Goal: Task Accomplishment & Management: Use online tool/utility

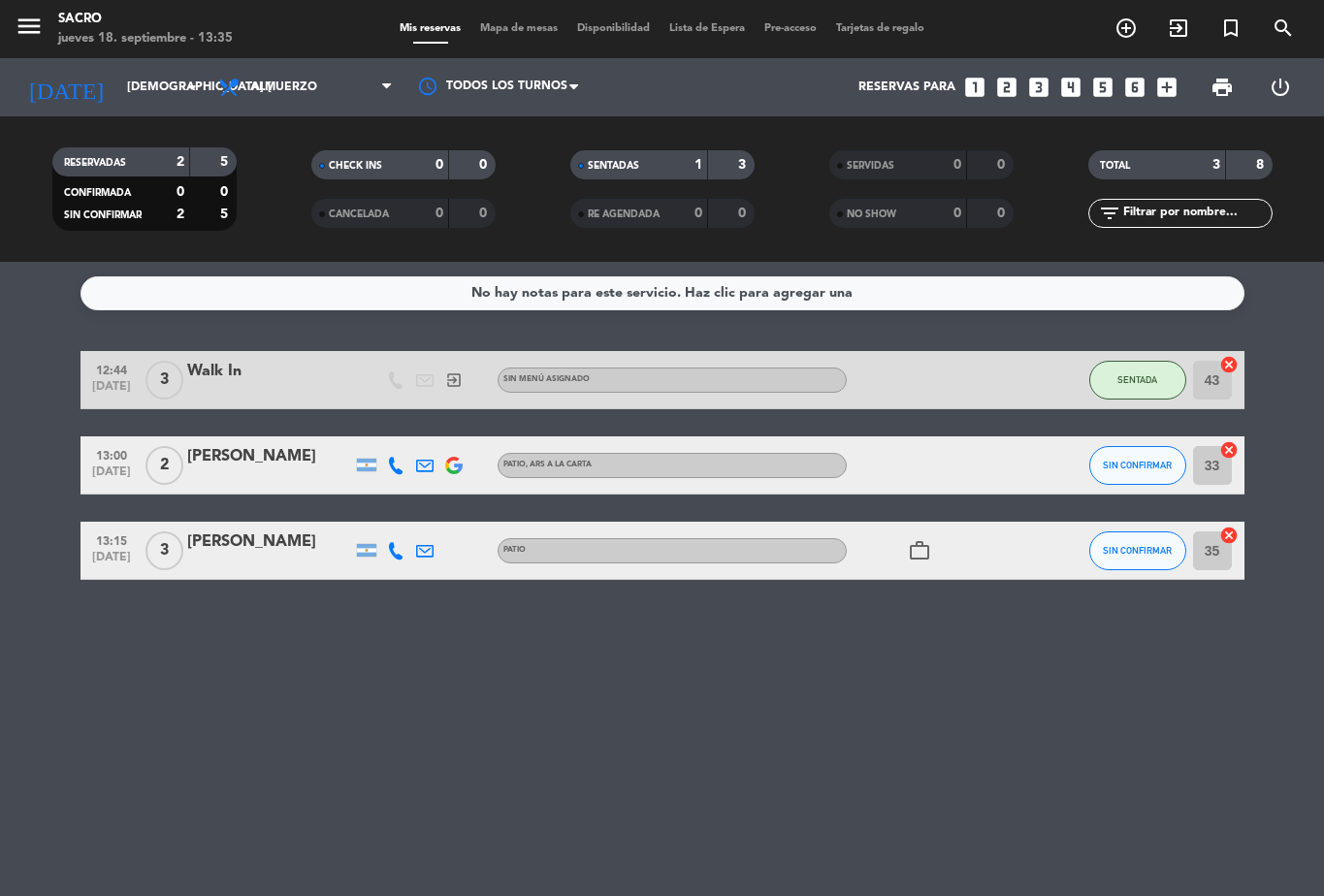
click at [1127, 468] on span "SIN CONFIRMAR" at bounding box center [1136, 464] width 69 height 11
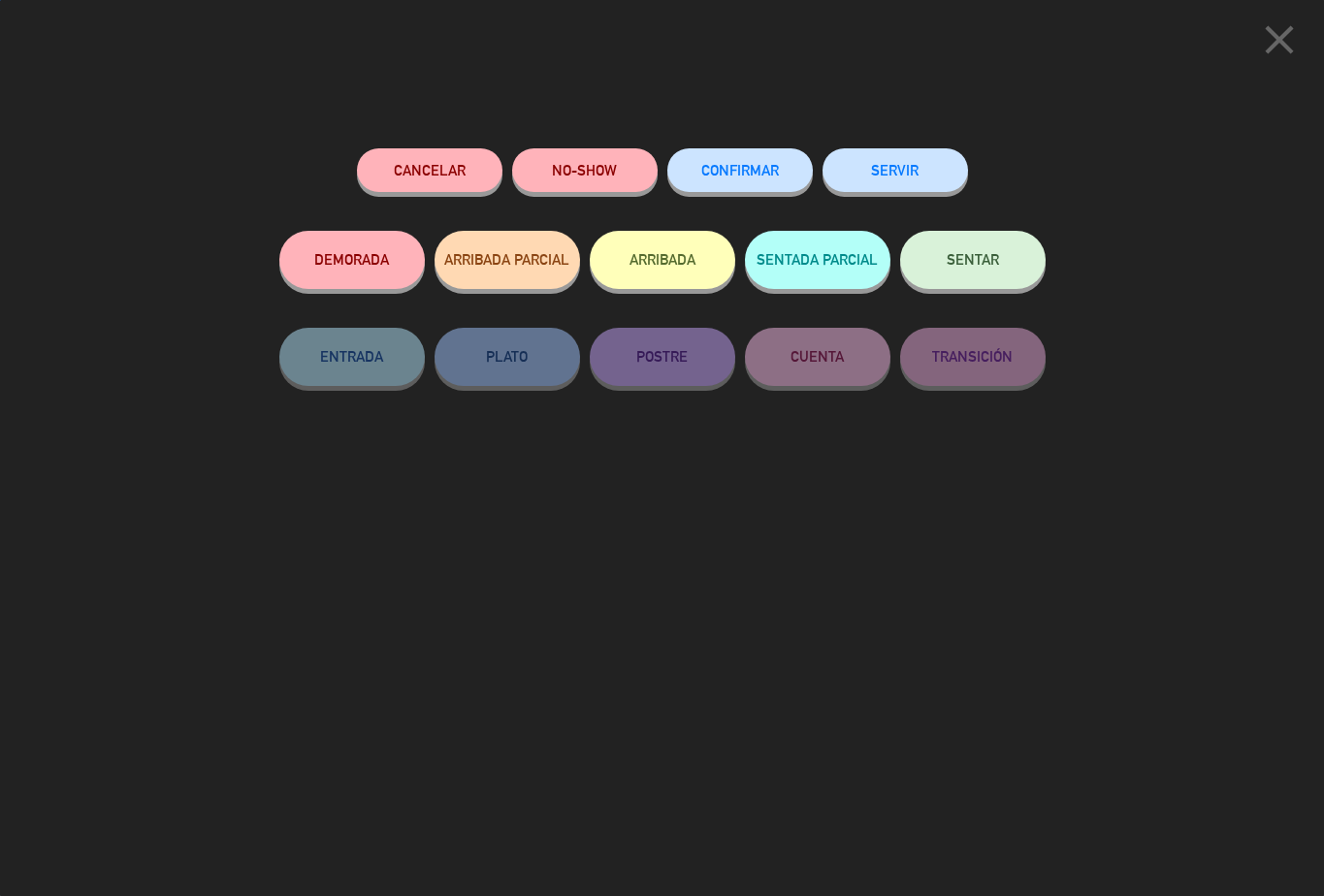
click at [992, 248] on button "SENTAR" at bounding box center [973, 260] width 146 height 58
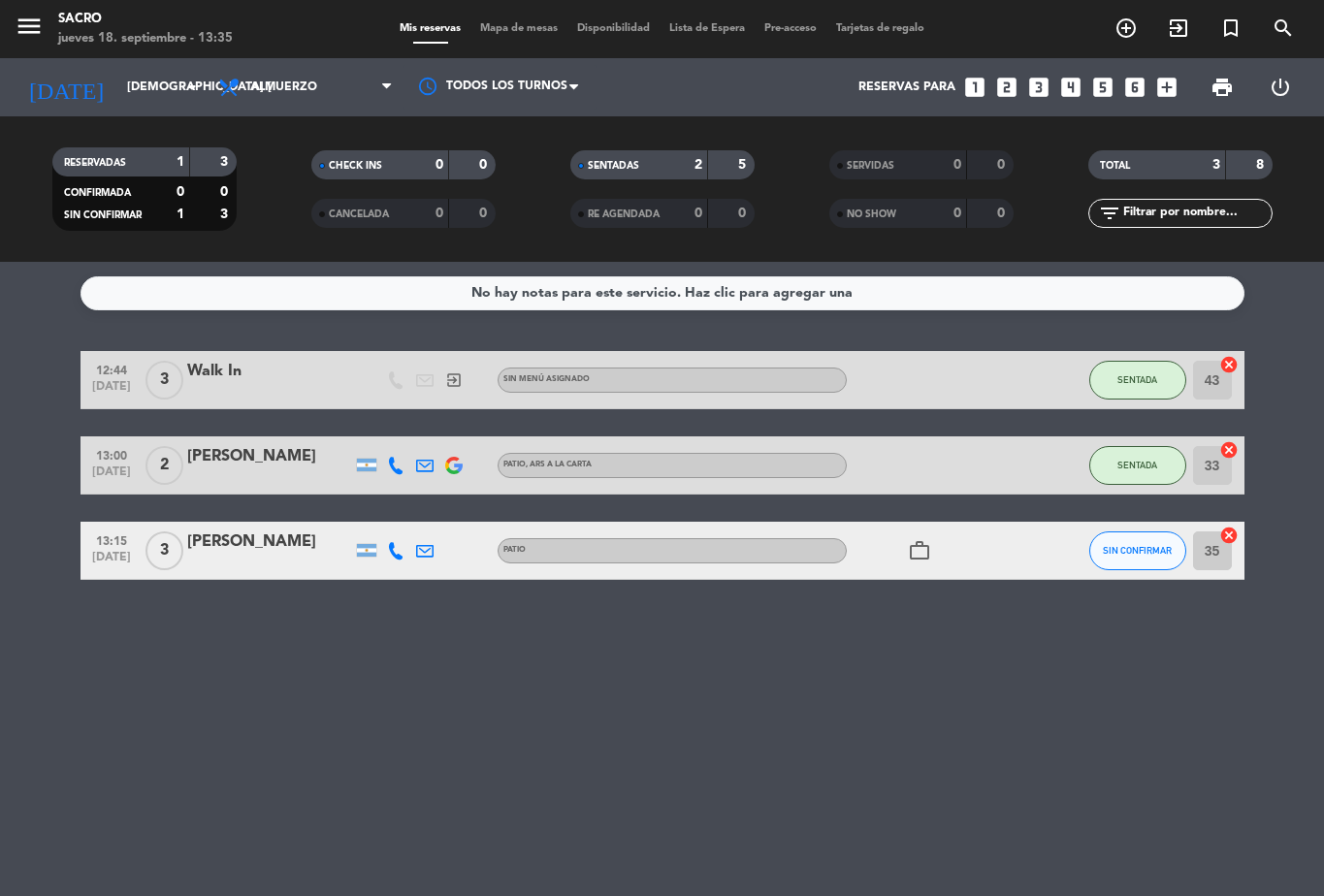
click at [1133, 540] on button "SIN CONFIRMAR" at bounding box center [1137, 551] width 97 height 39
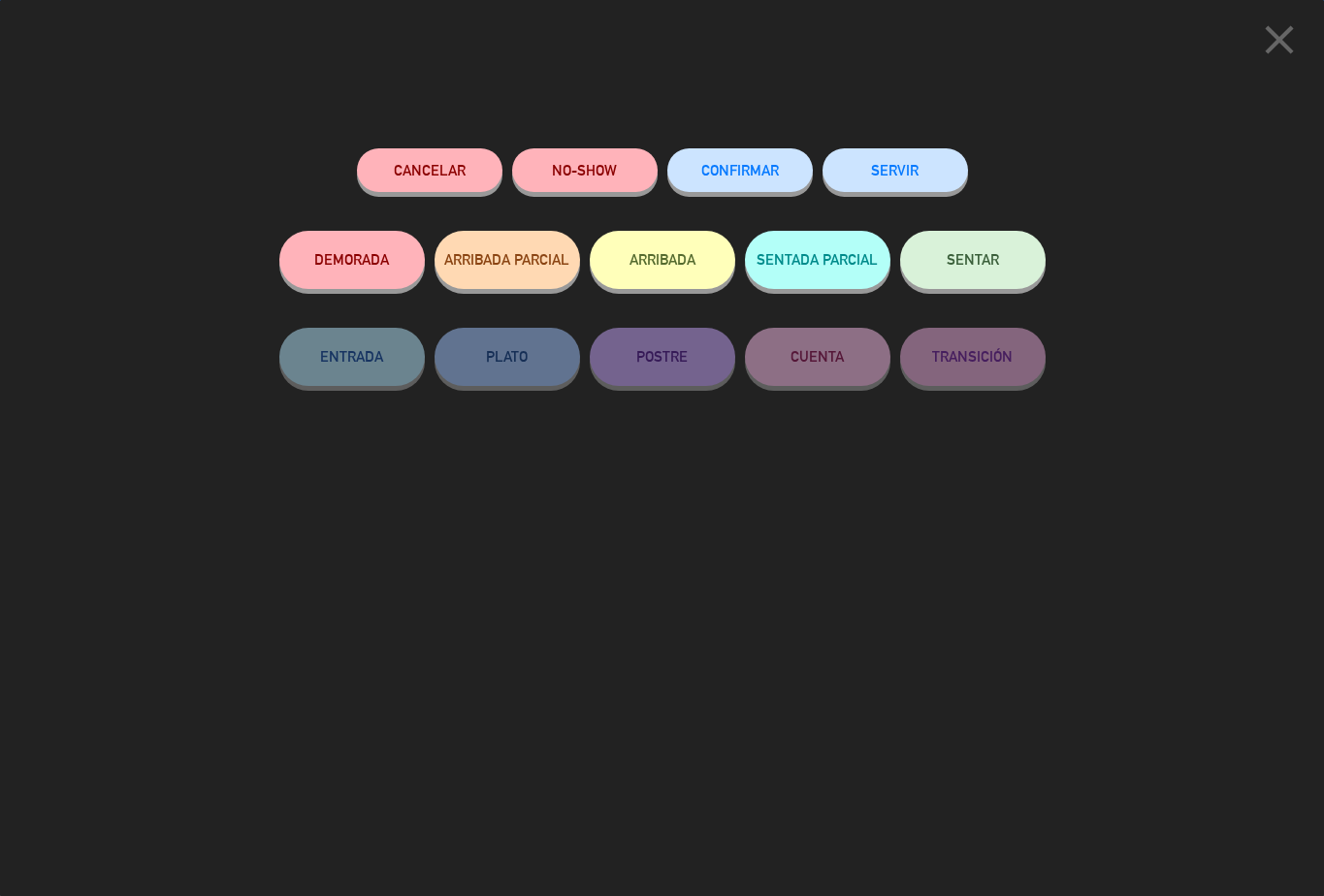
click at [971, 261] on span "SENTAR" at bounding box center [973, 259] width 53 height 17
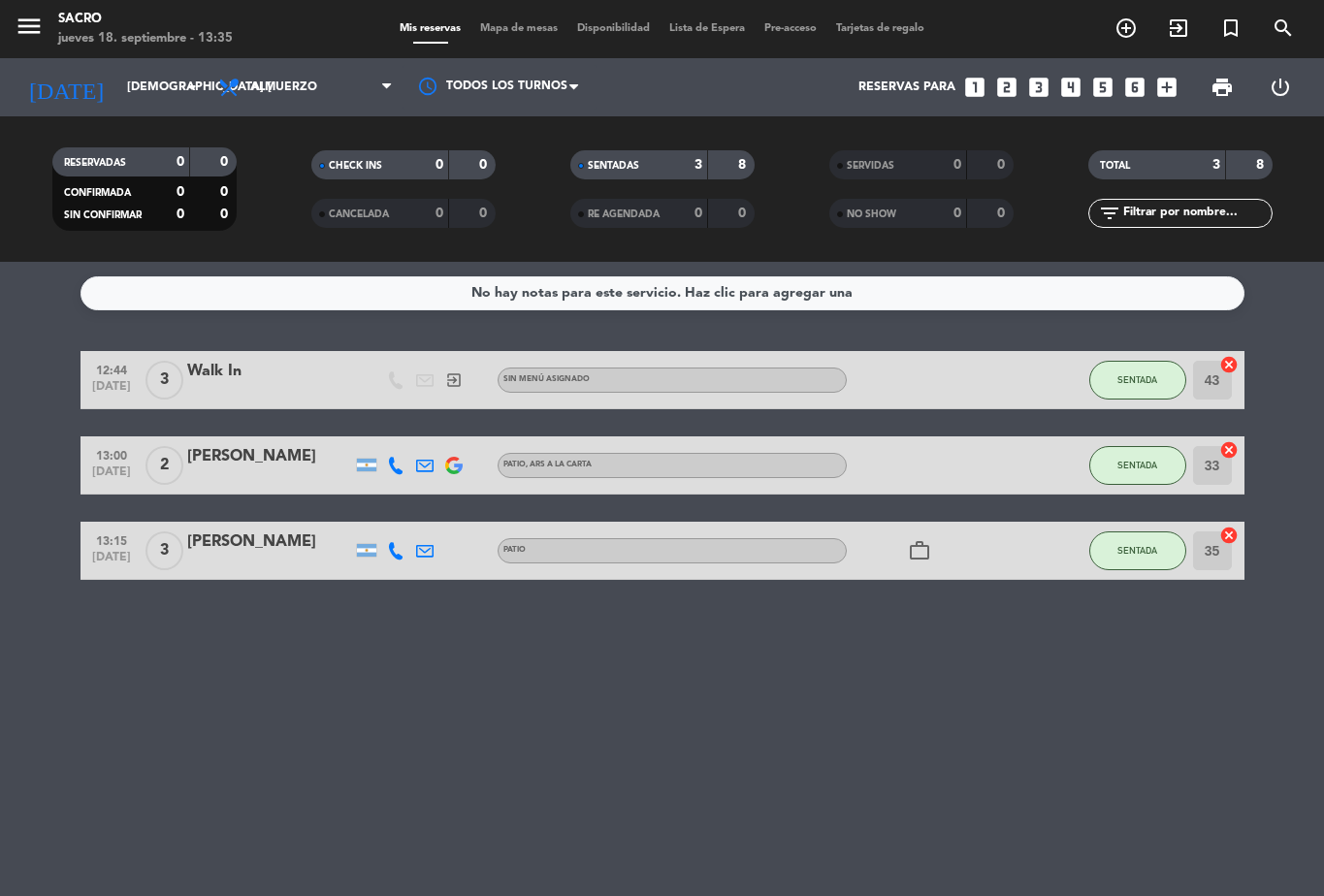
click at [1182, 28] on icon "exit_to_app" at bounding box center [1178, 28] width 23 height 23
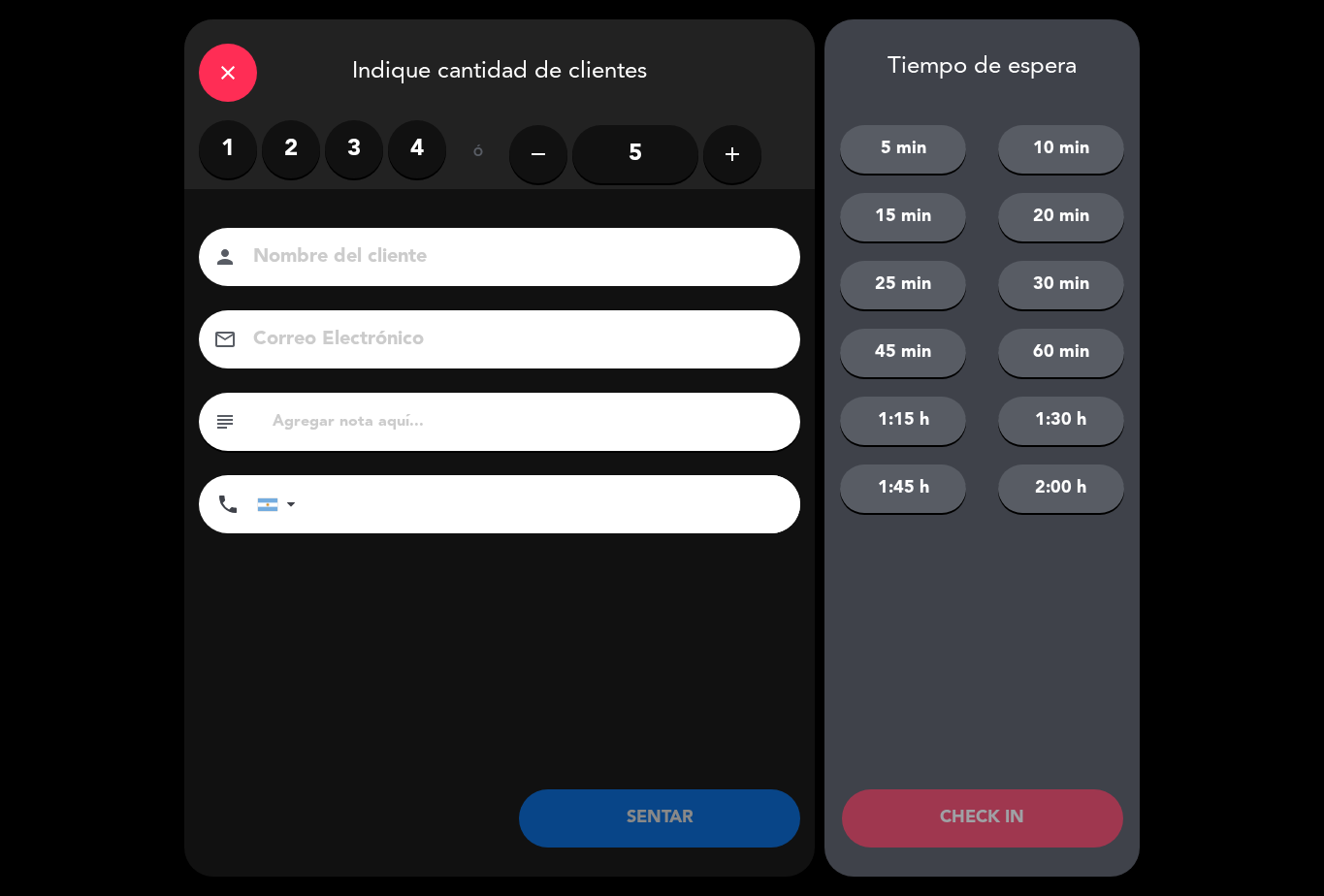
click at [300, 128] on label "2" at bounding box center [291, 150] width 58 height 58
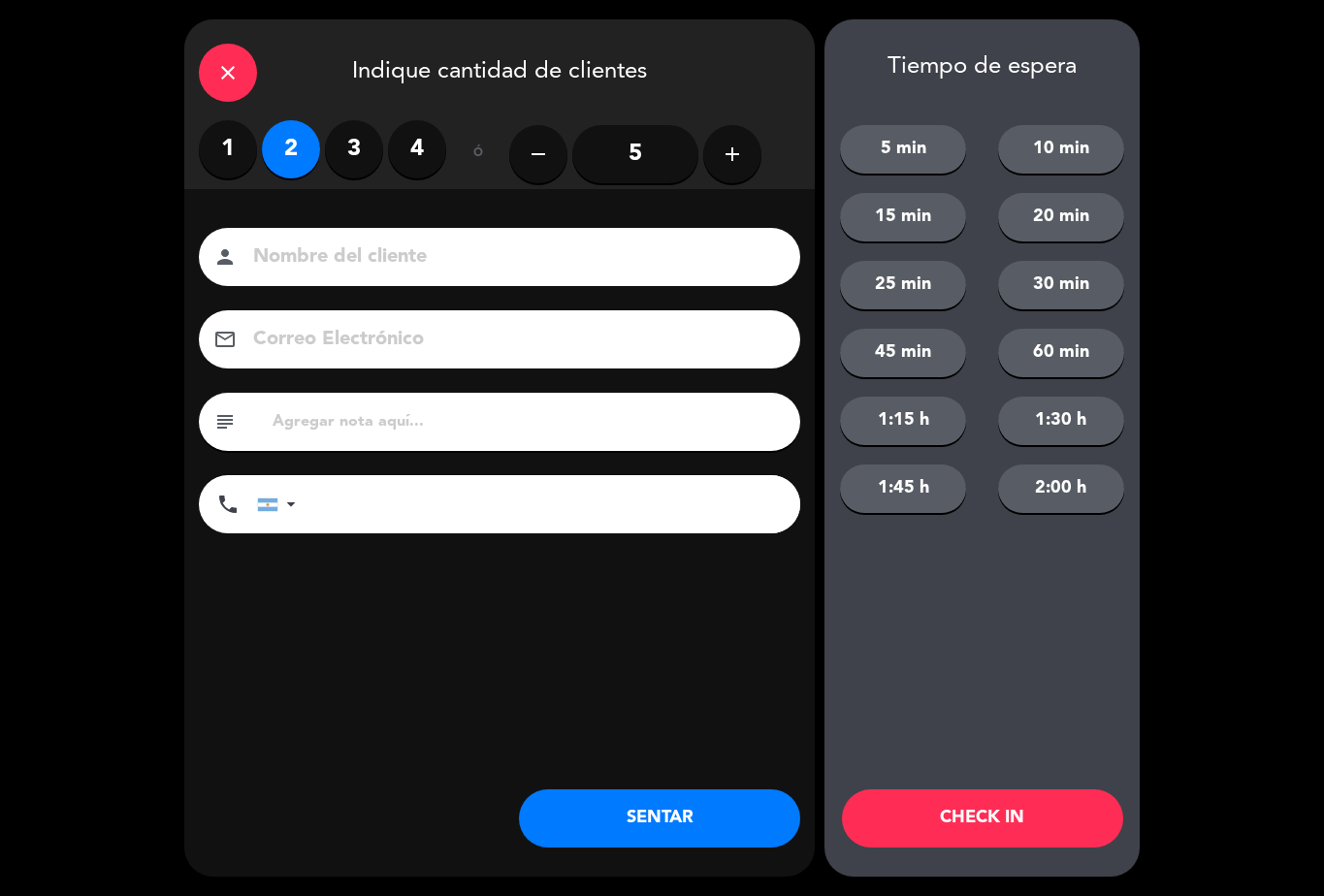
click at [699, 804] on button "SENTAR" at bounding box center [659, 818] width 281 height 58
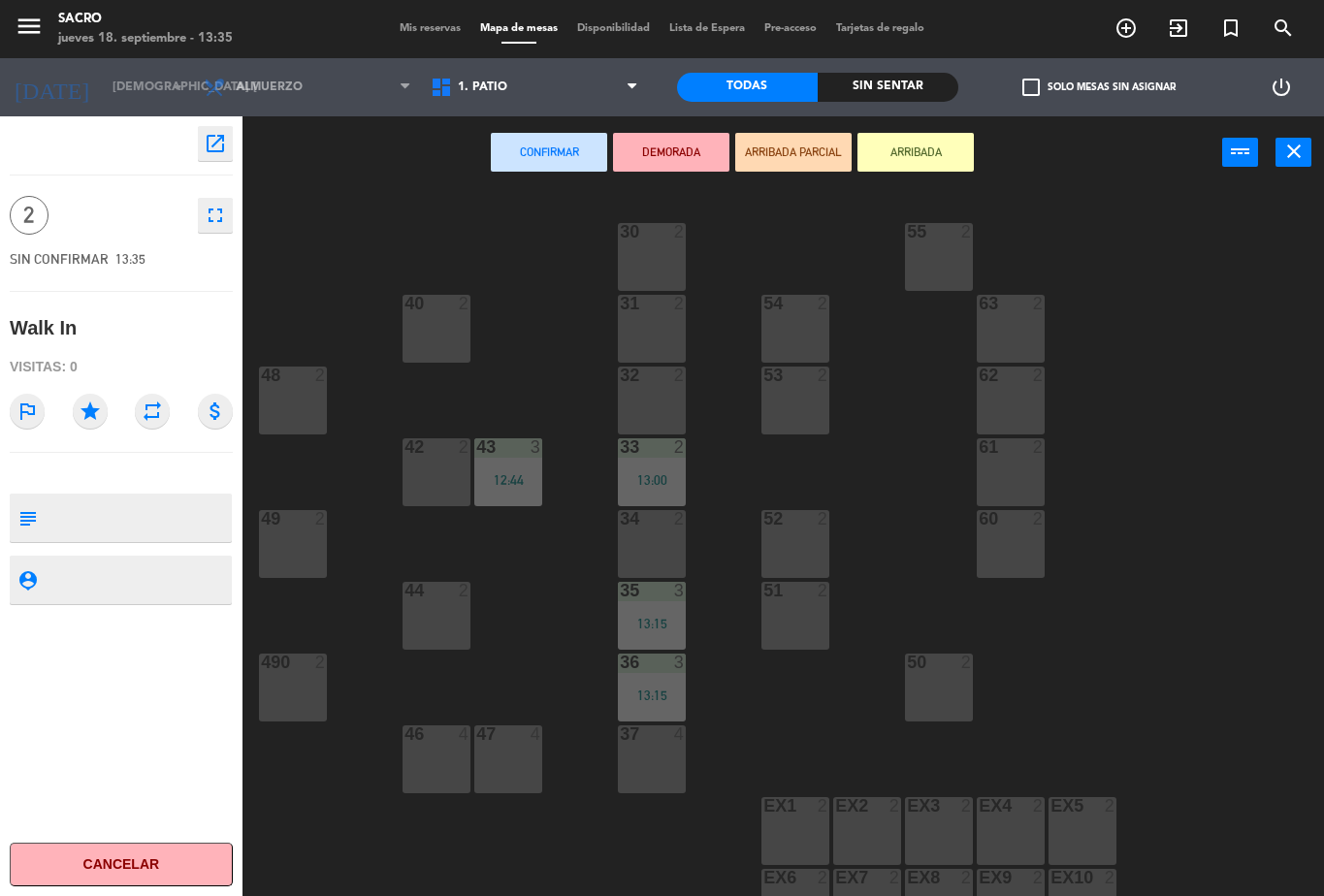
click at [288, 392] on div "48 2" at bounding box center [293, 401] width 68 height 68
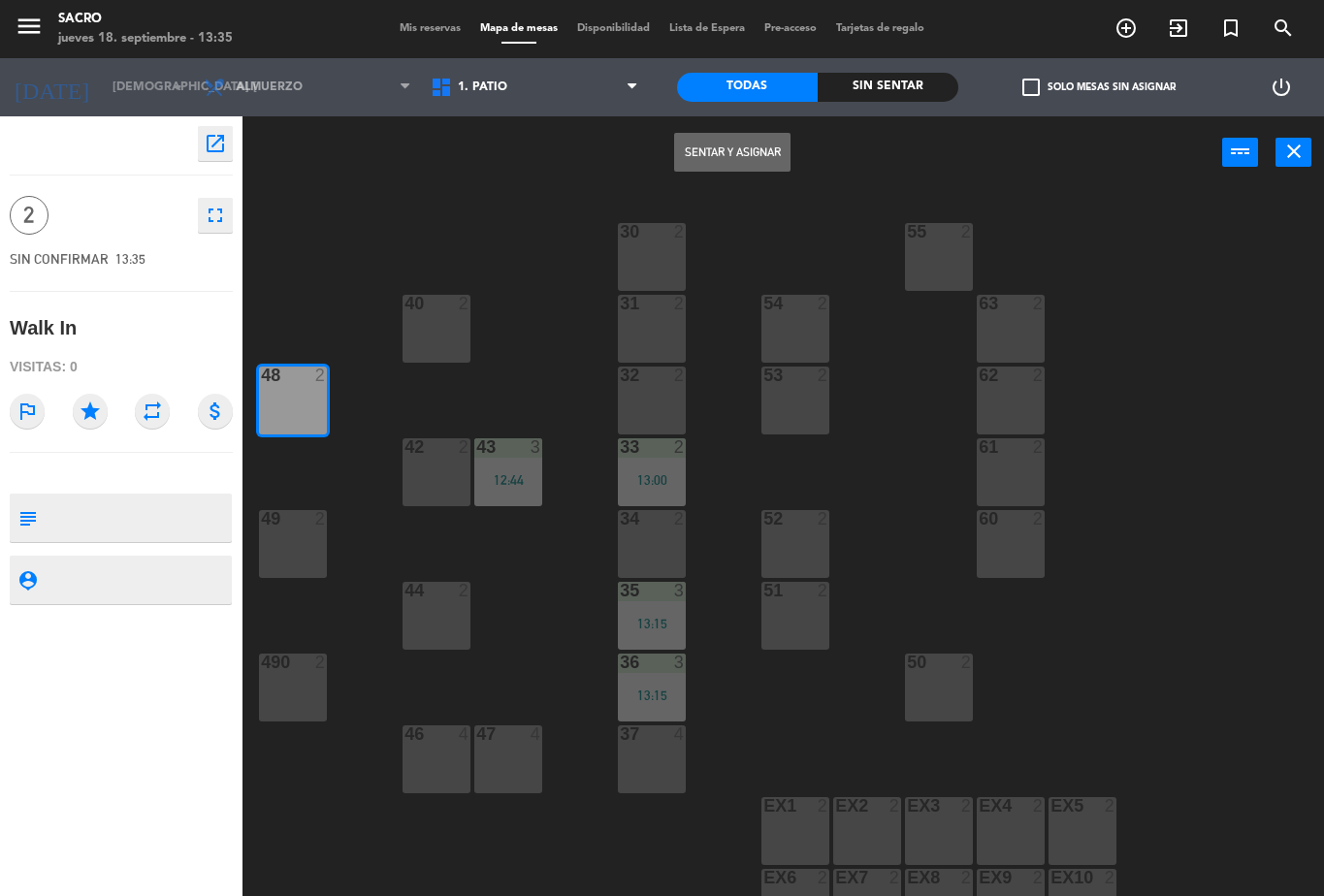
click at [727, 163] on button "Sentar y Asignar" at bounding box center [733, 153] width 117 height 39
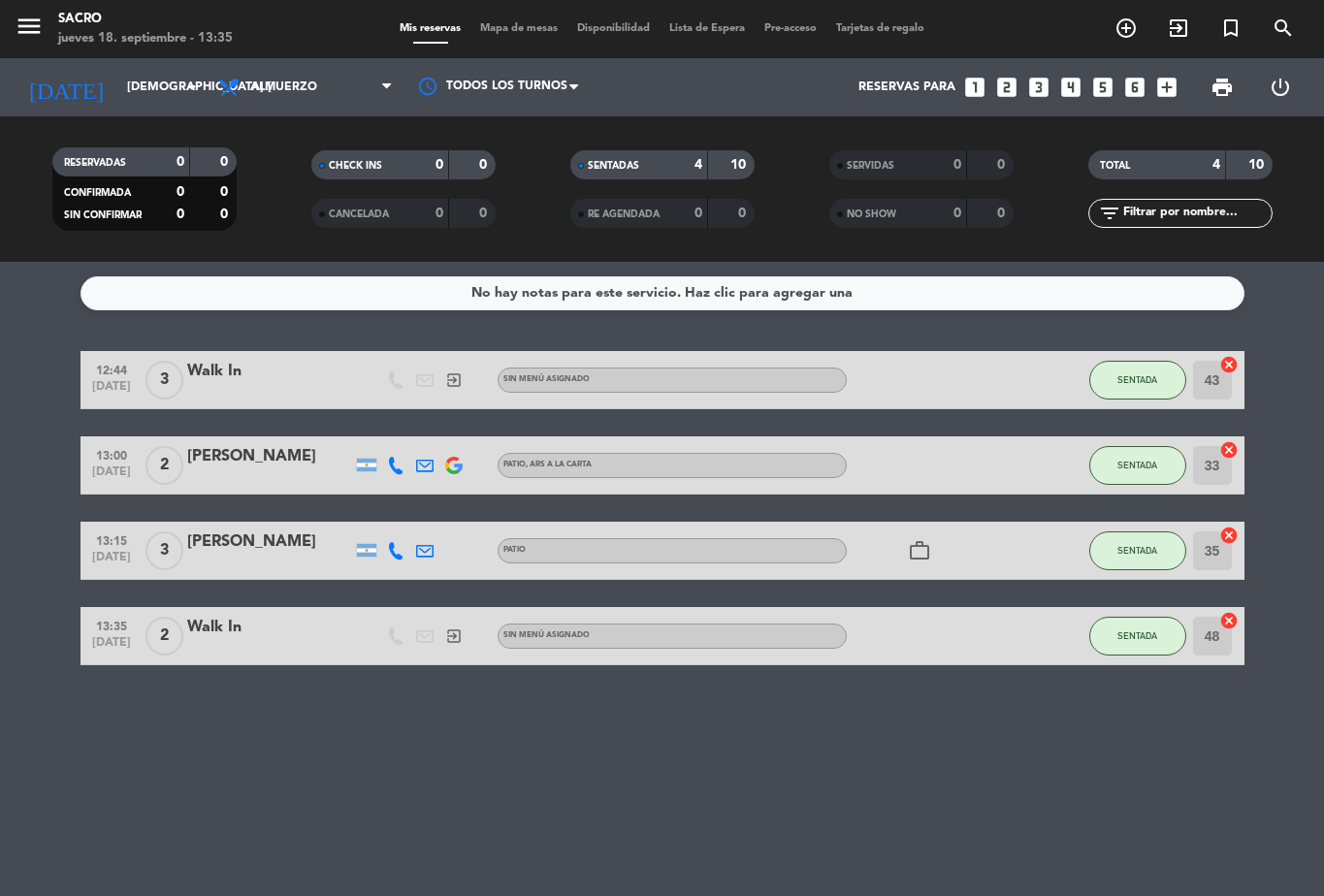
click at [1190, 28] on span "exit_to_app" at bounding box center [1178, 28] width 53 height 33
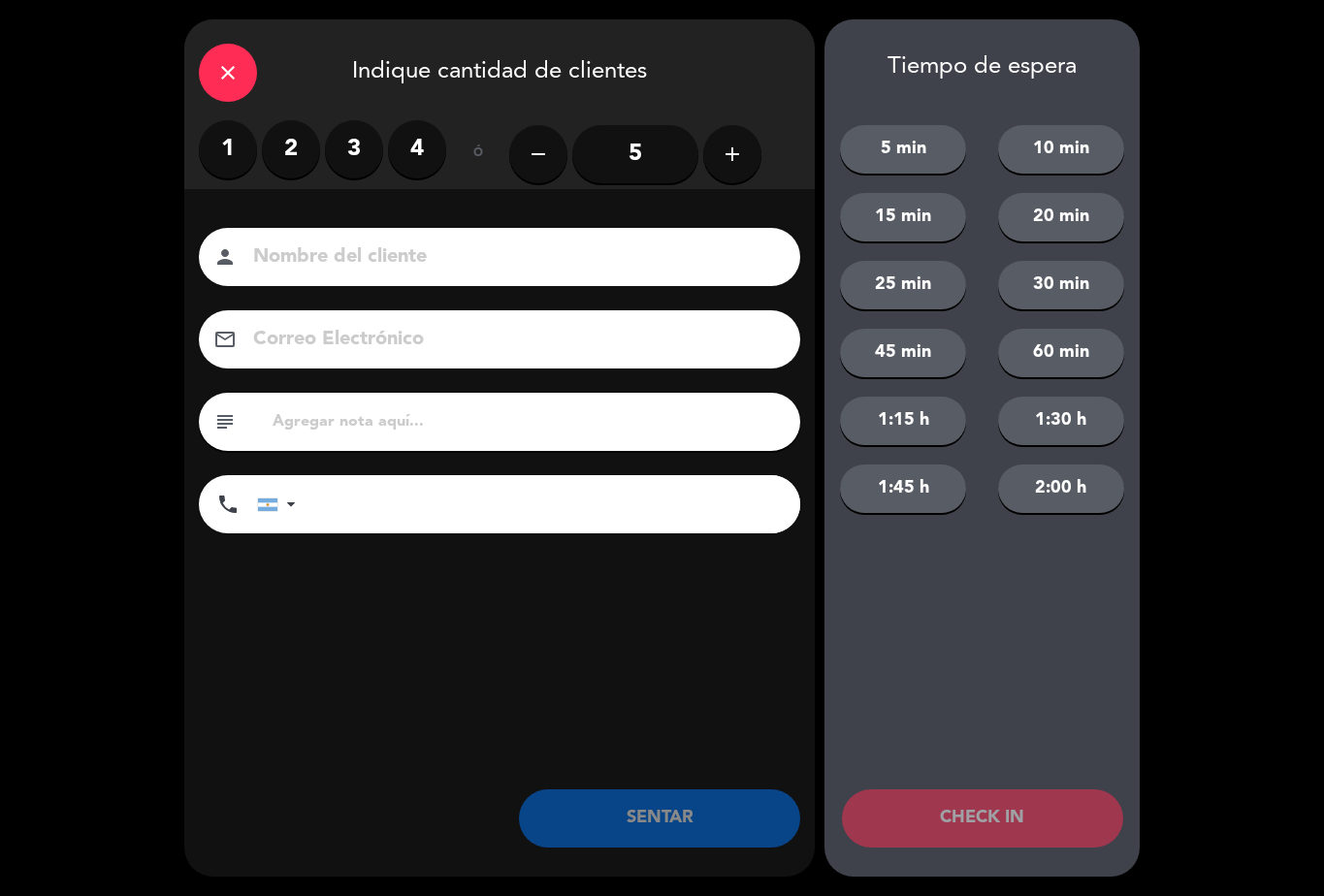
click at [222, 149] on label "1" at bounding box center [228, 150] width 58 height 58
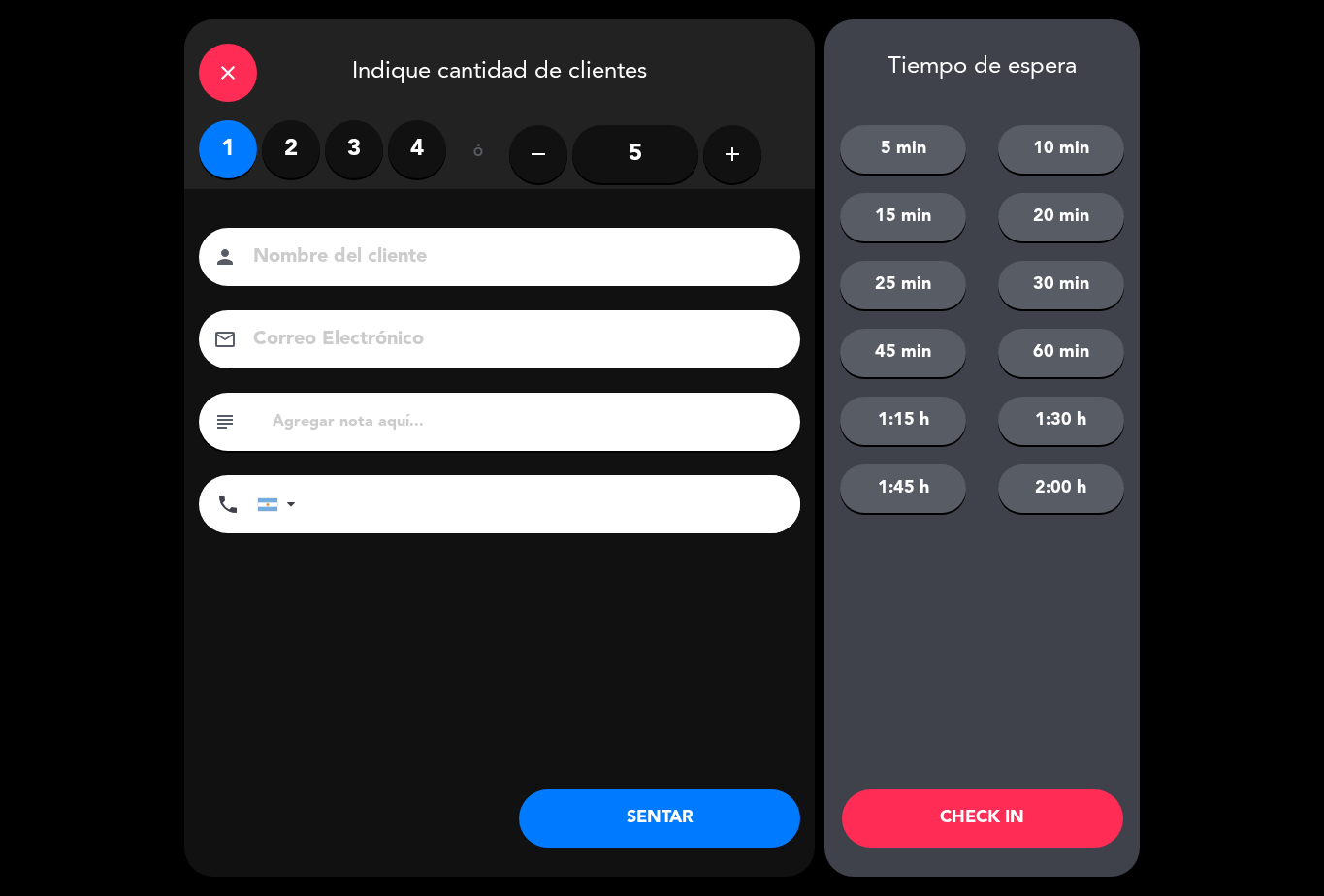
click at [705, 820] on button "SENTAR" at bounding box center [659, 818] width 281 height 58
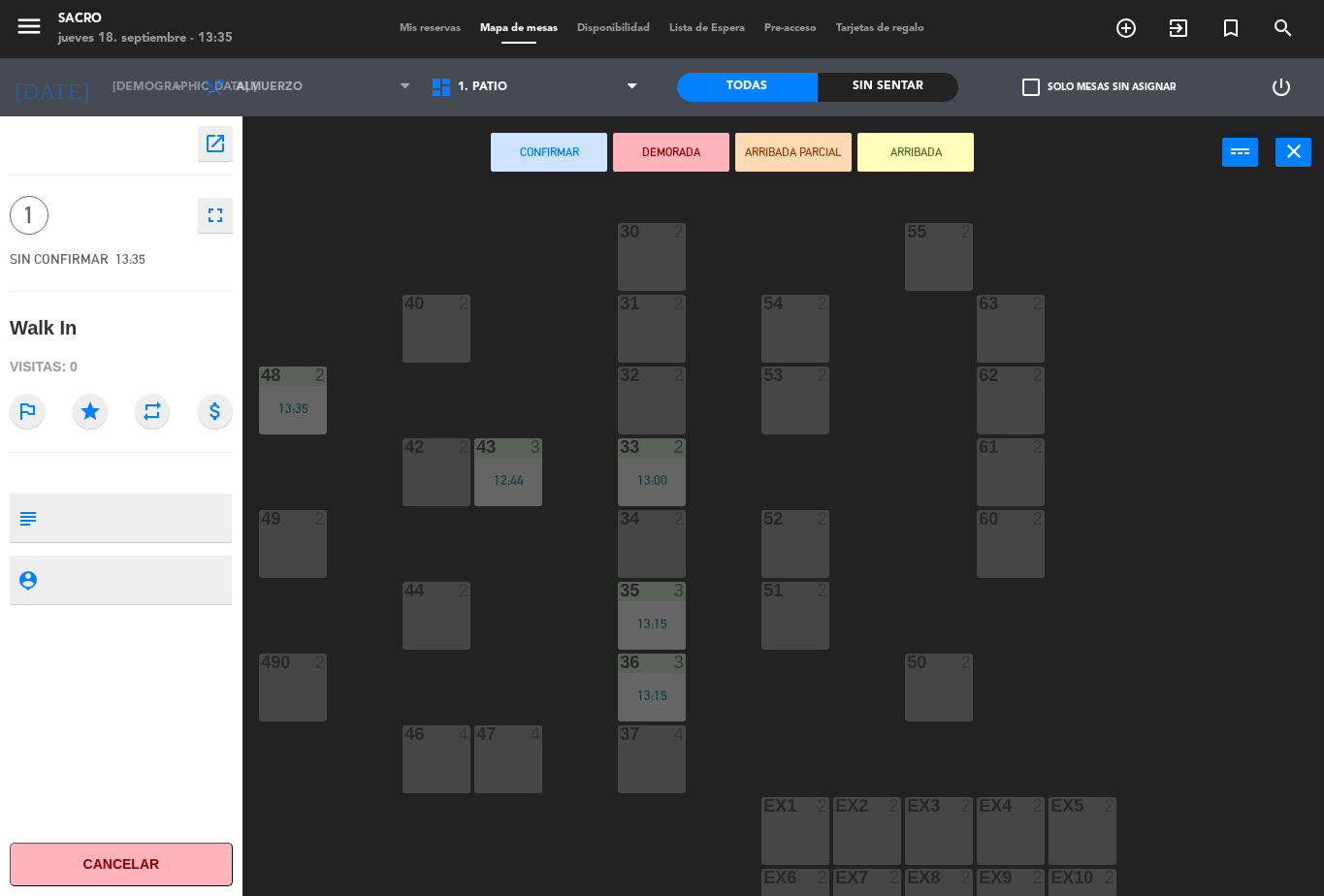
click at [477, 81] on span "1. PATIO" at bounding box center [482, 88] width 50 height 14
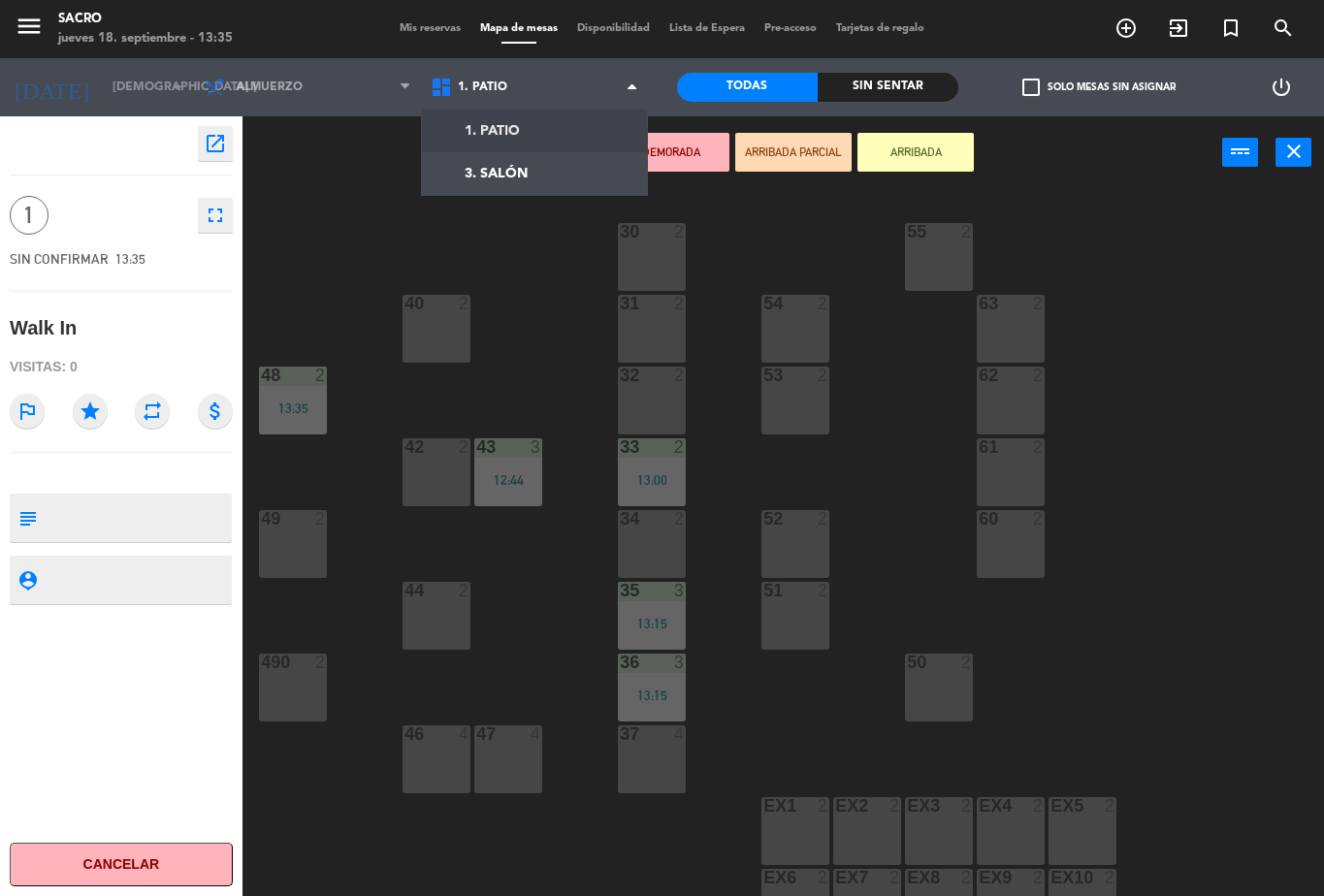
click at [536, 174] on ng-component "menu Sacro jueves 18. septiembre - 13:35 Mis reservas Mapa de mesas Disponibili…" at bounding box center [662, 448] width 1324 height 896
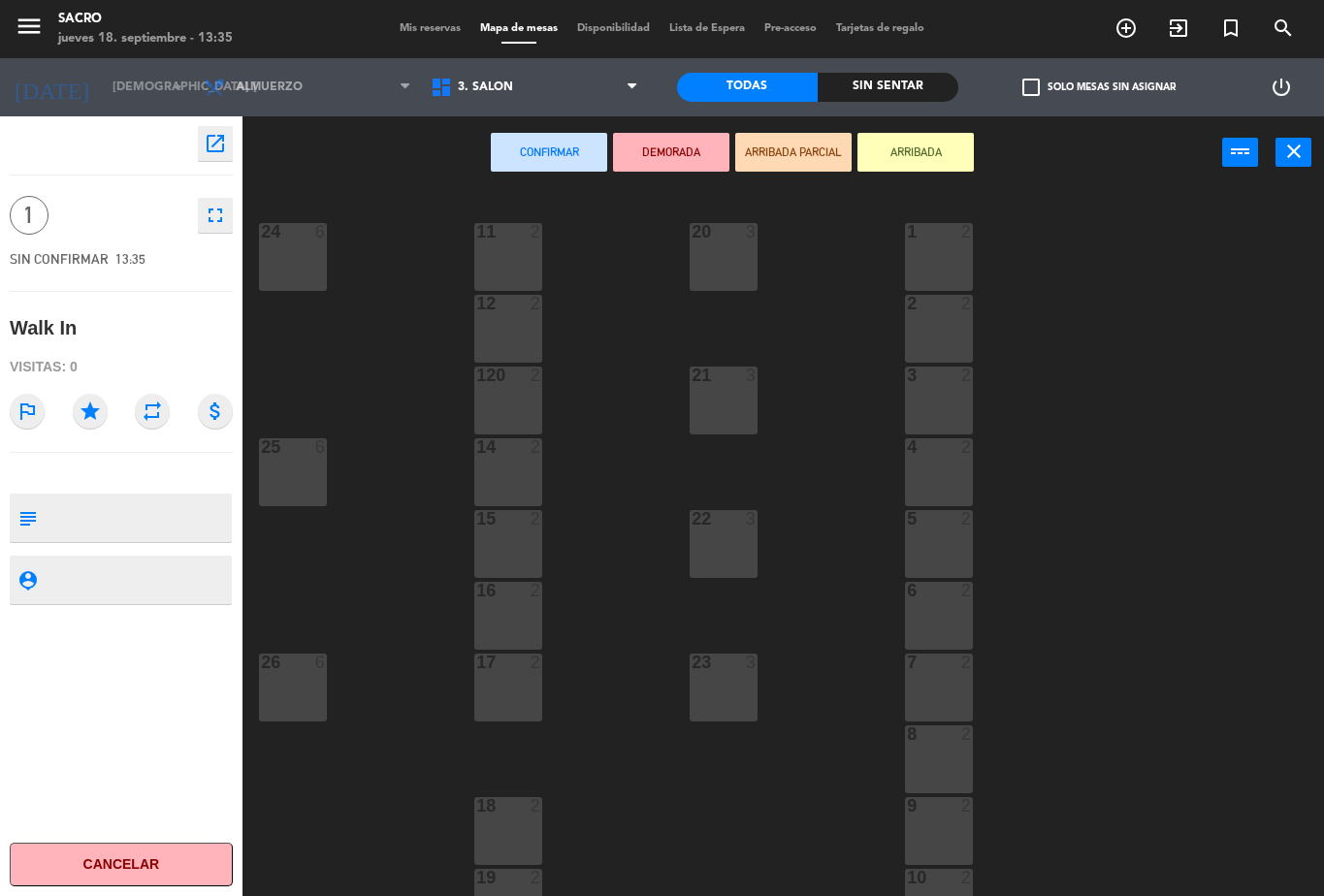
click at [938, 813] on div at bounding box center [938, 806] width 32 height 18
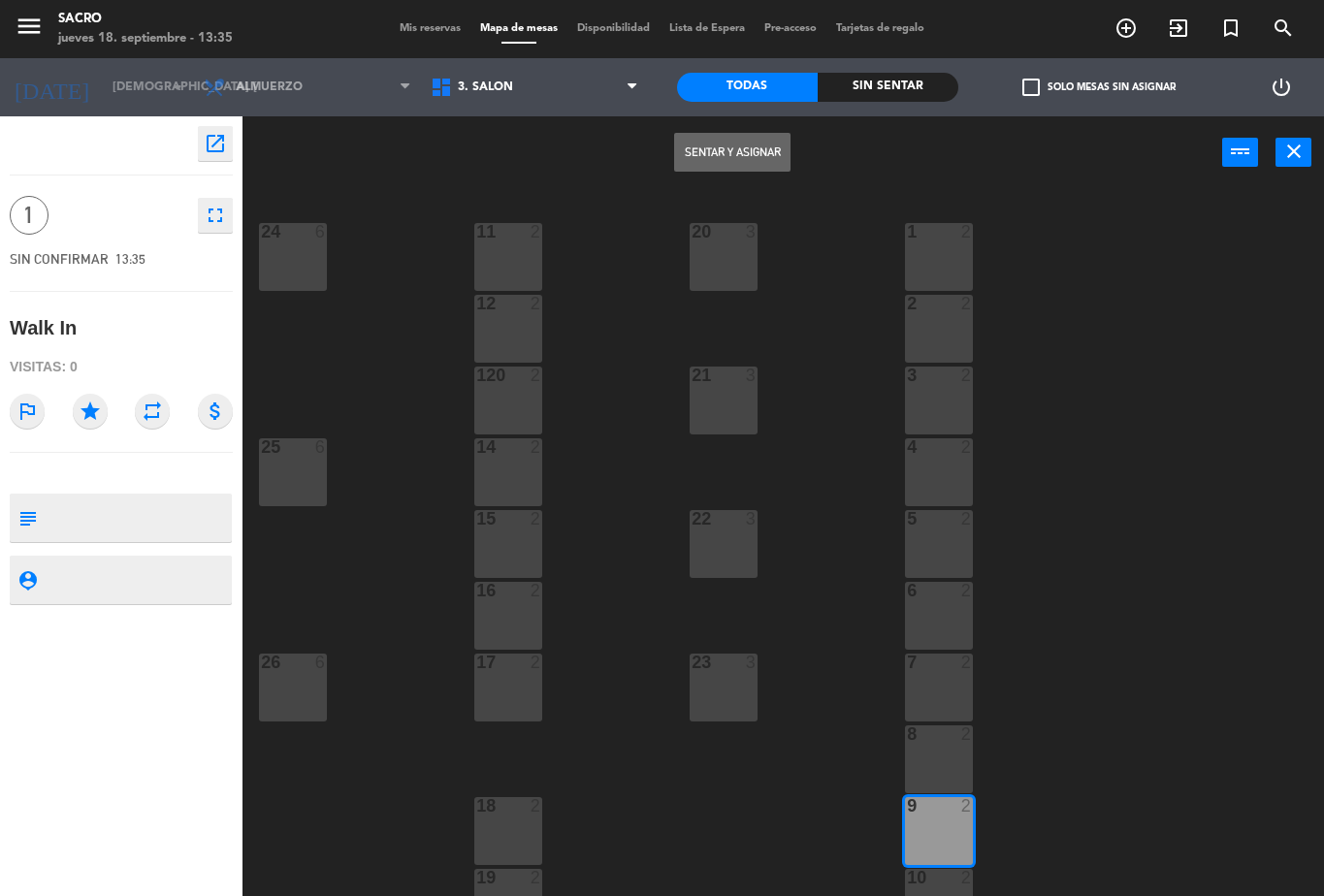
click at [733, 154] on button "Sentar y Asignar" at bounding box center [733, 153] width 117 height 39
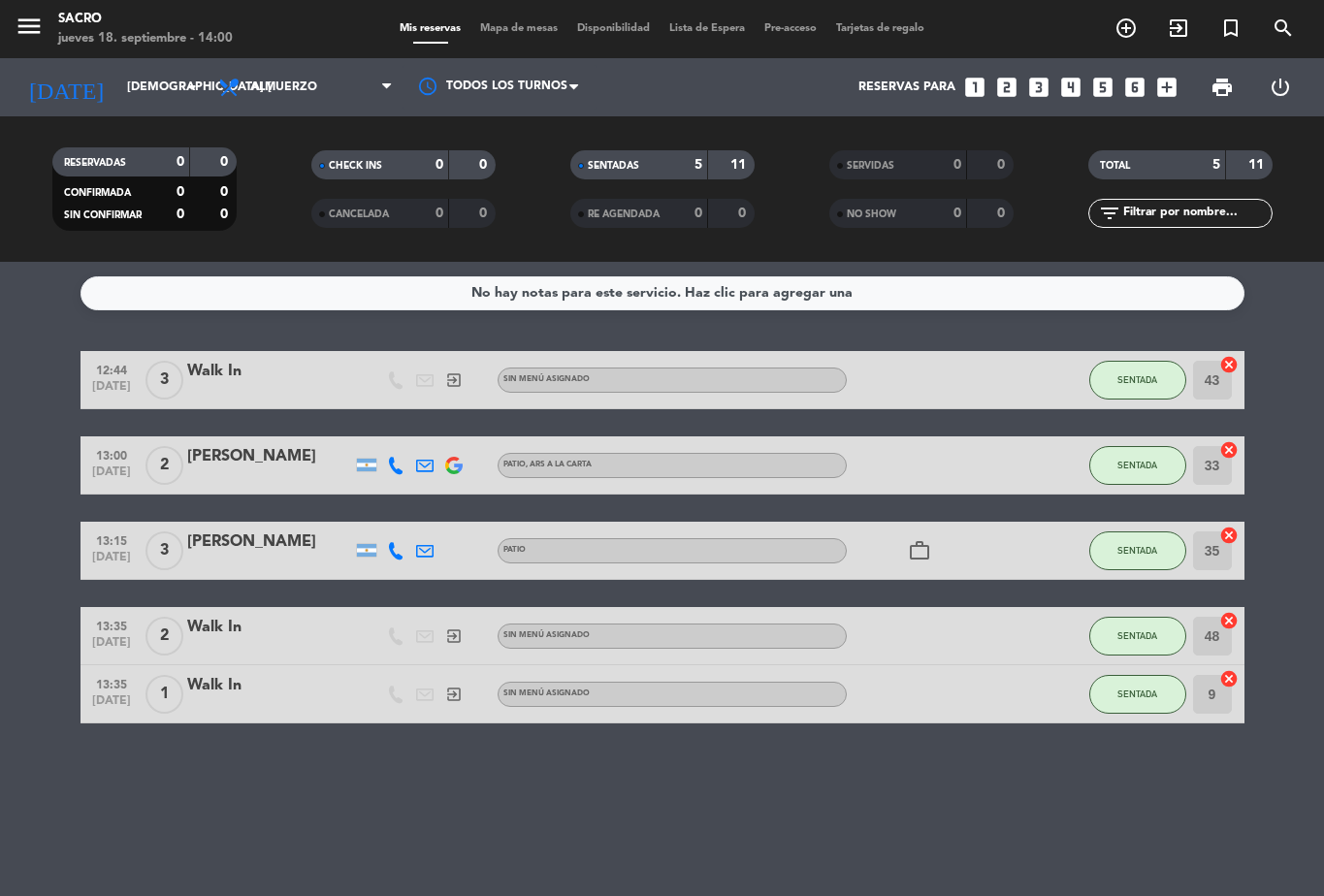
click at [1137, 703] on button "SENTADA" at bounding box center [1137, 695] width 97 height 39
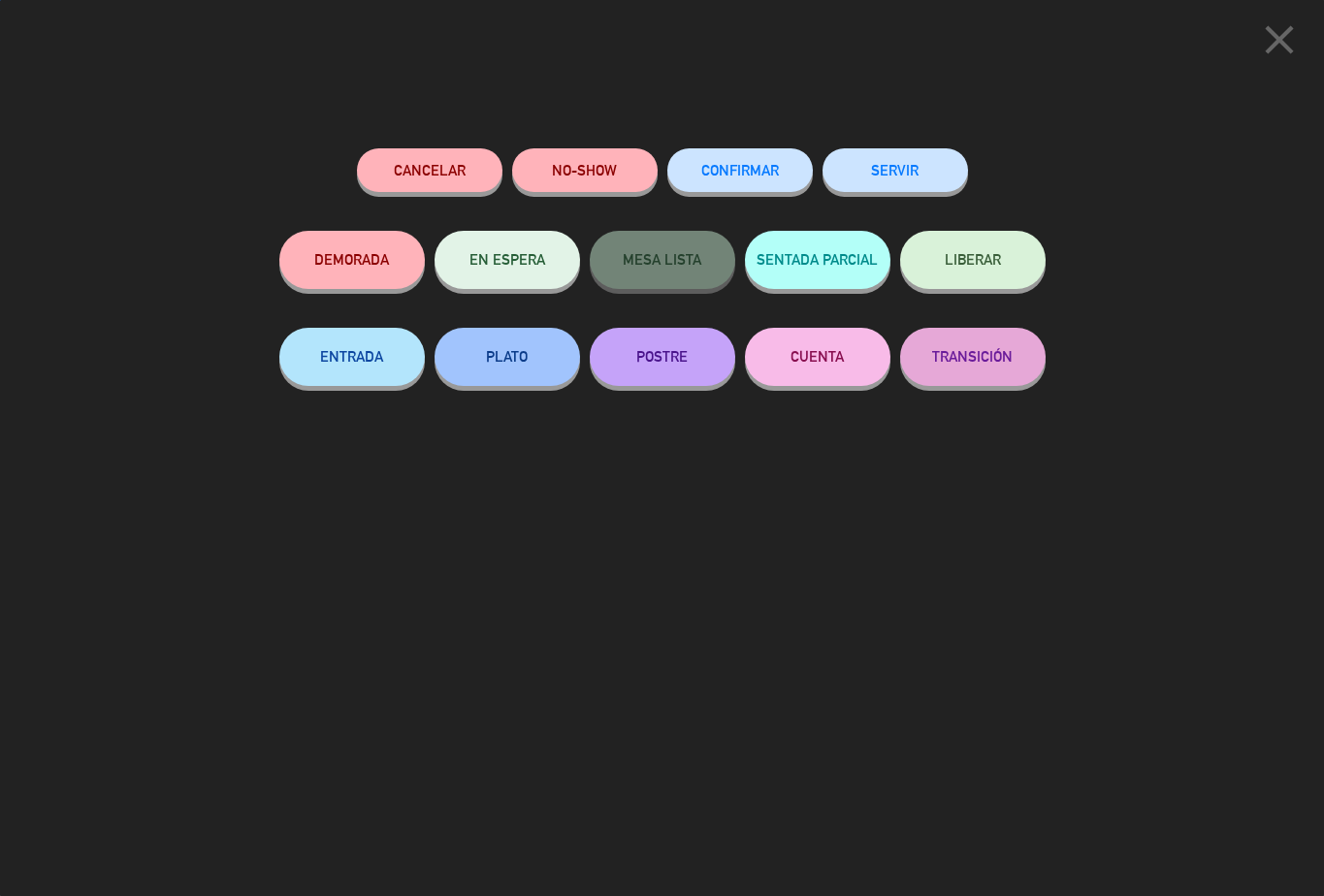
click at [905, 165] on button "SERVIR" at bounding box center [895, 170] width 146 height 44
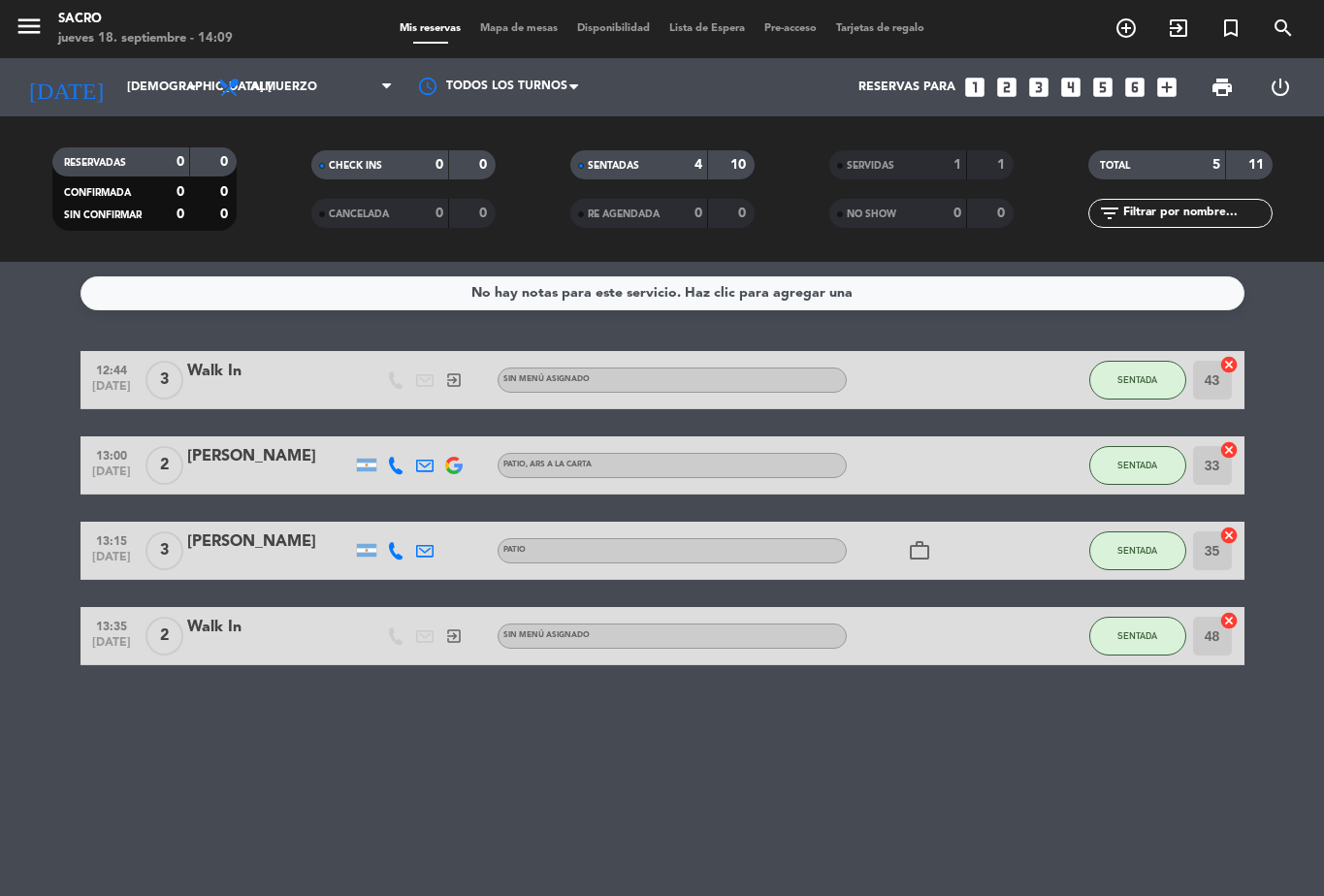
click at [1180, 35] on icon "exit_to_app" at bounding box center [1178, 28] width 23 height 23
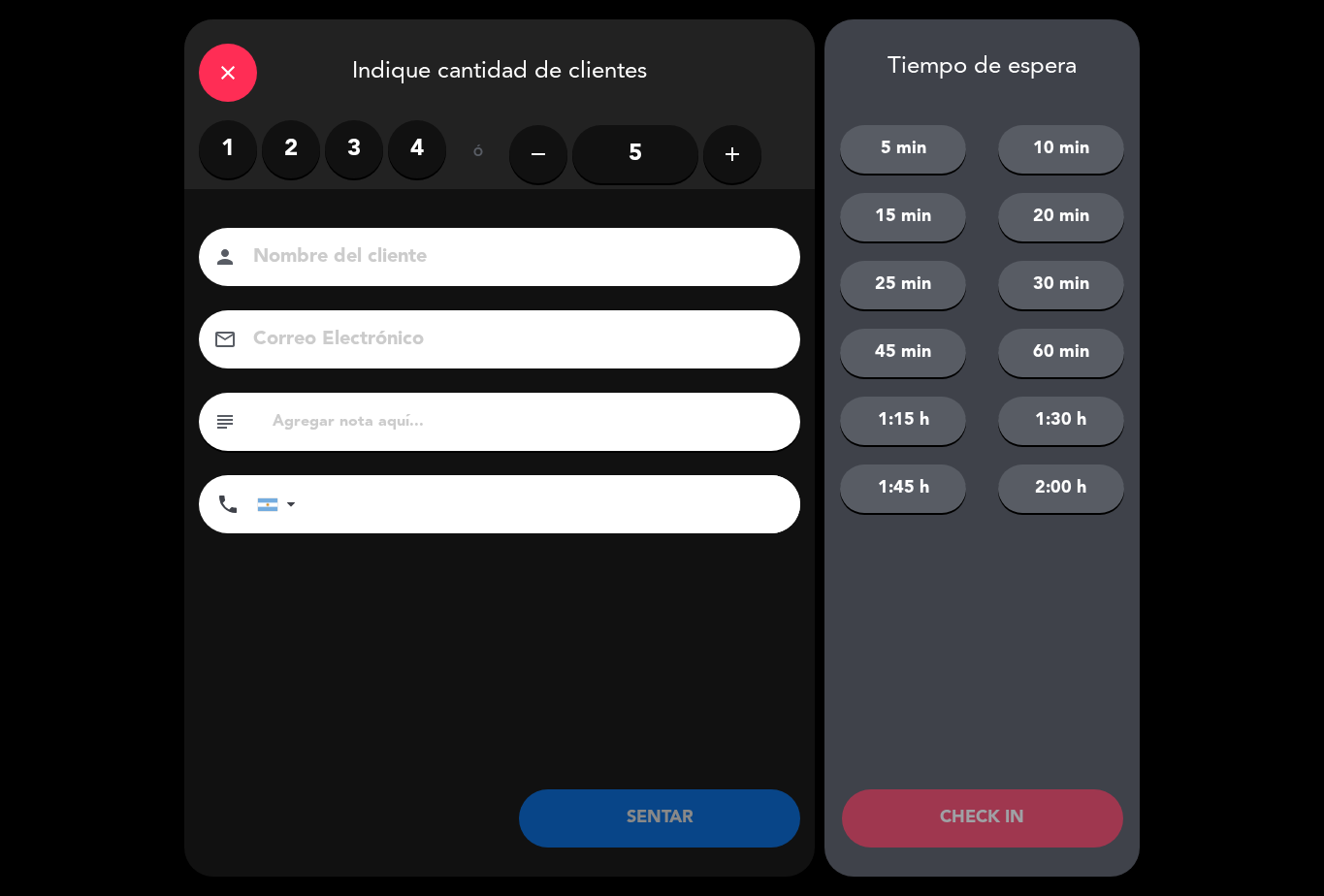
click at [233, 142] on label "1" at bounding box center [228, 150] width 58 height 58
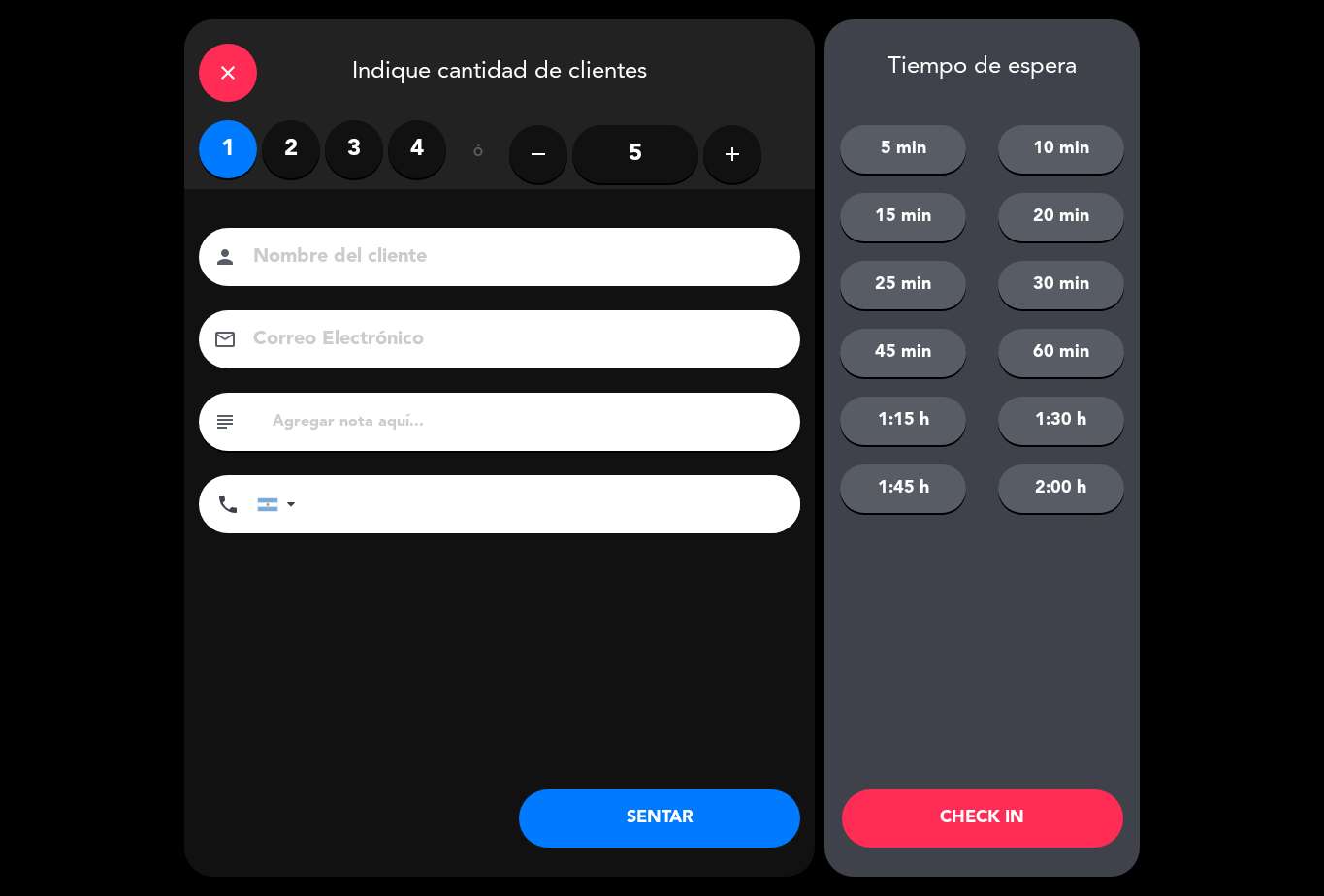
click at [633, 810] on button "SENTAR" at bounding box center [659, 818] width 281 height 58
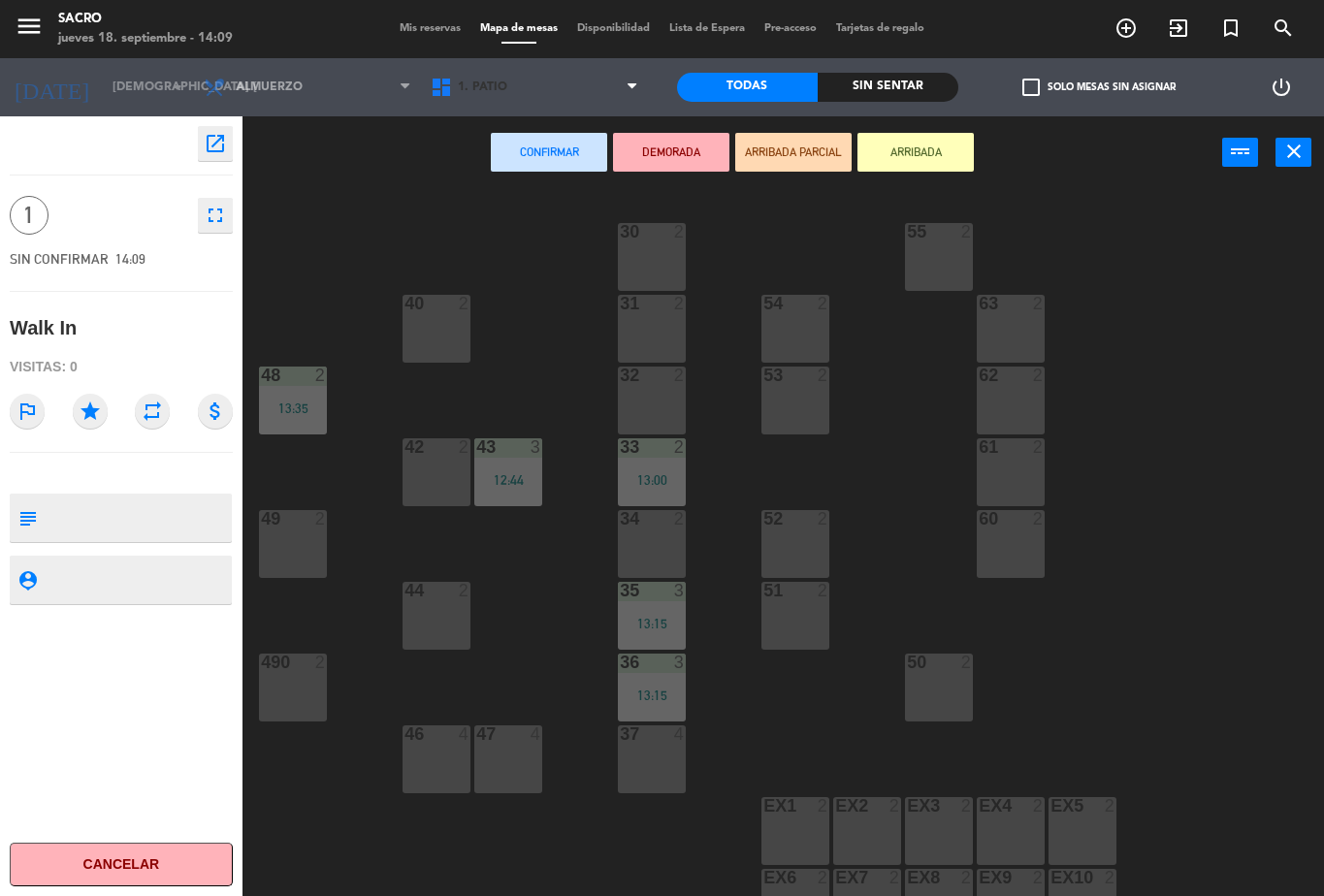
click at [493, 99] on span "1. PATIO" at bounding box center [534, 88] width 227 height 43
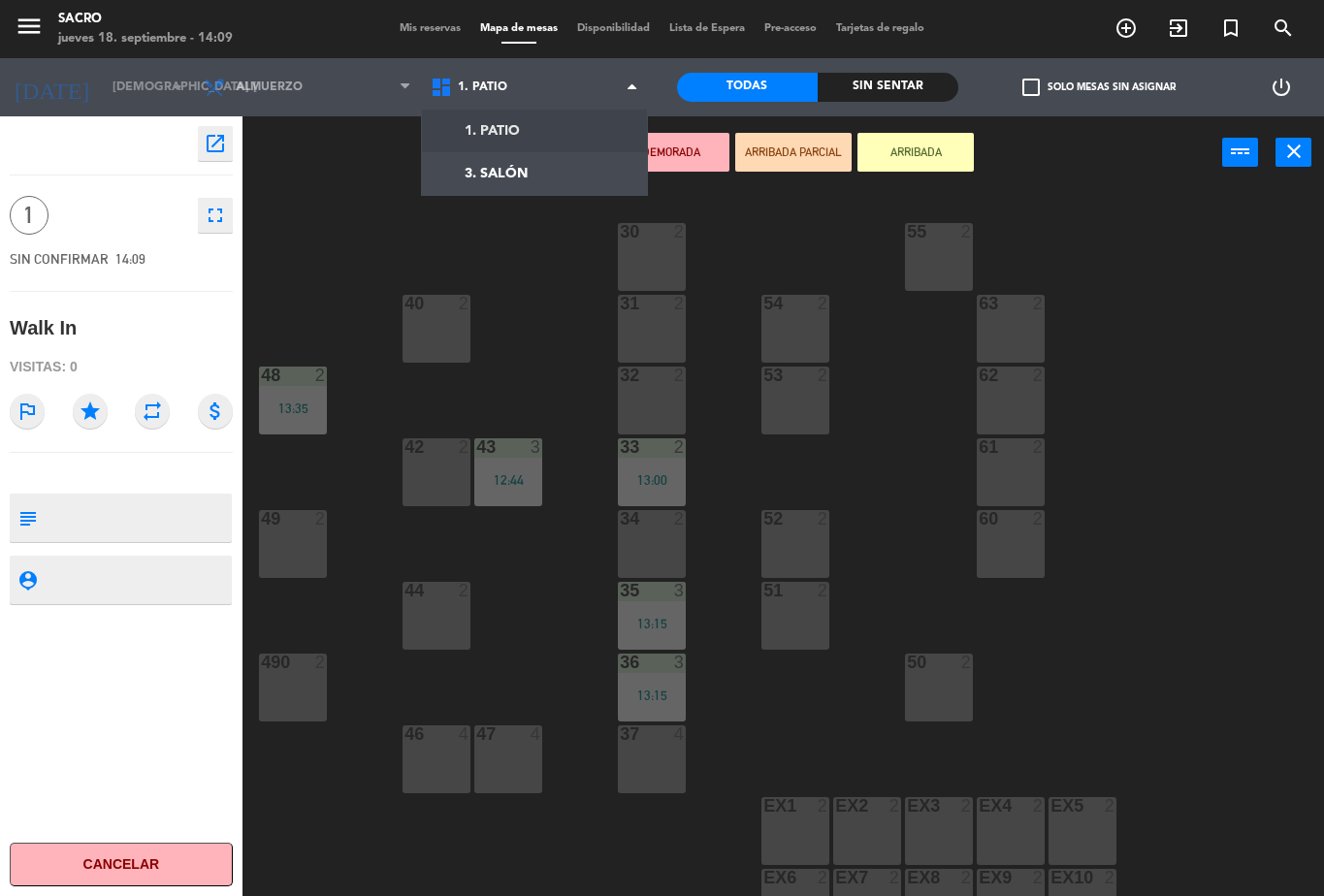
click at [555, 171] on ng-component "menu Sacro jueves 18. septiembre - 14:09 Mis reservas Mapa de mesas Disponibili…" at bounding box center [662, 448] width 1324 height 896
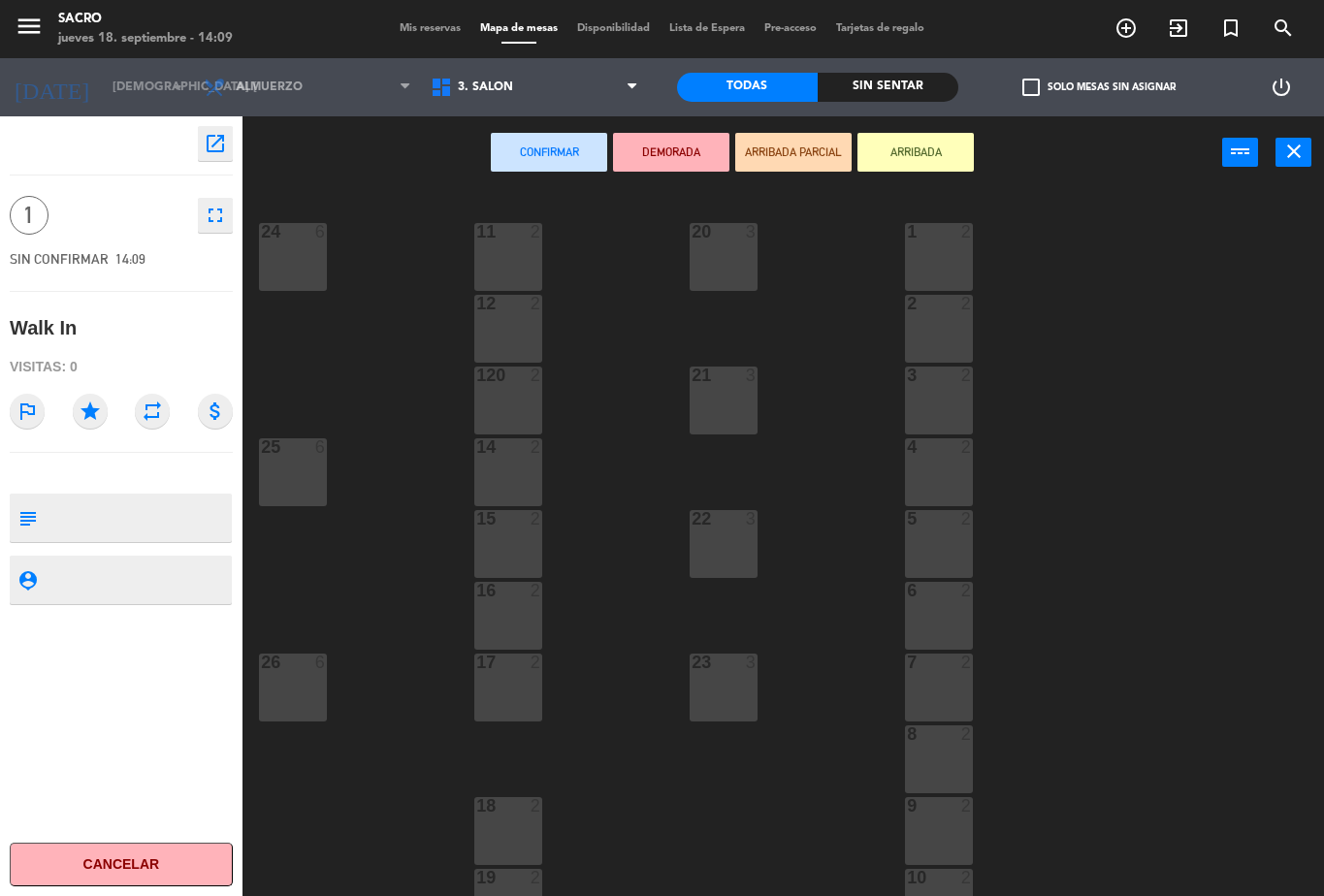
click at [950, 329] on div "2 2" at bounding box center [939, 329] width 68 height 68
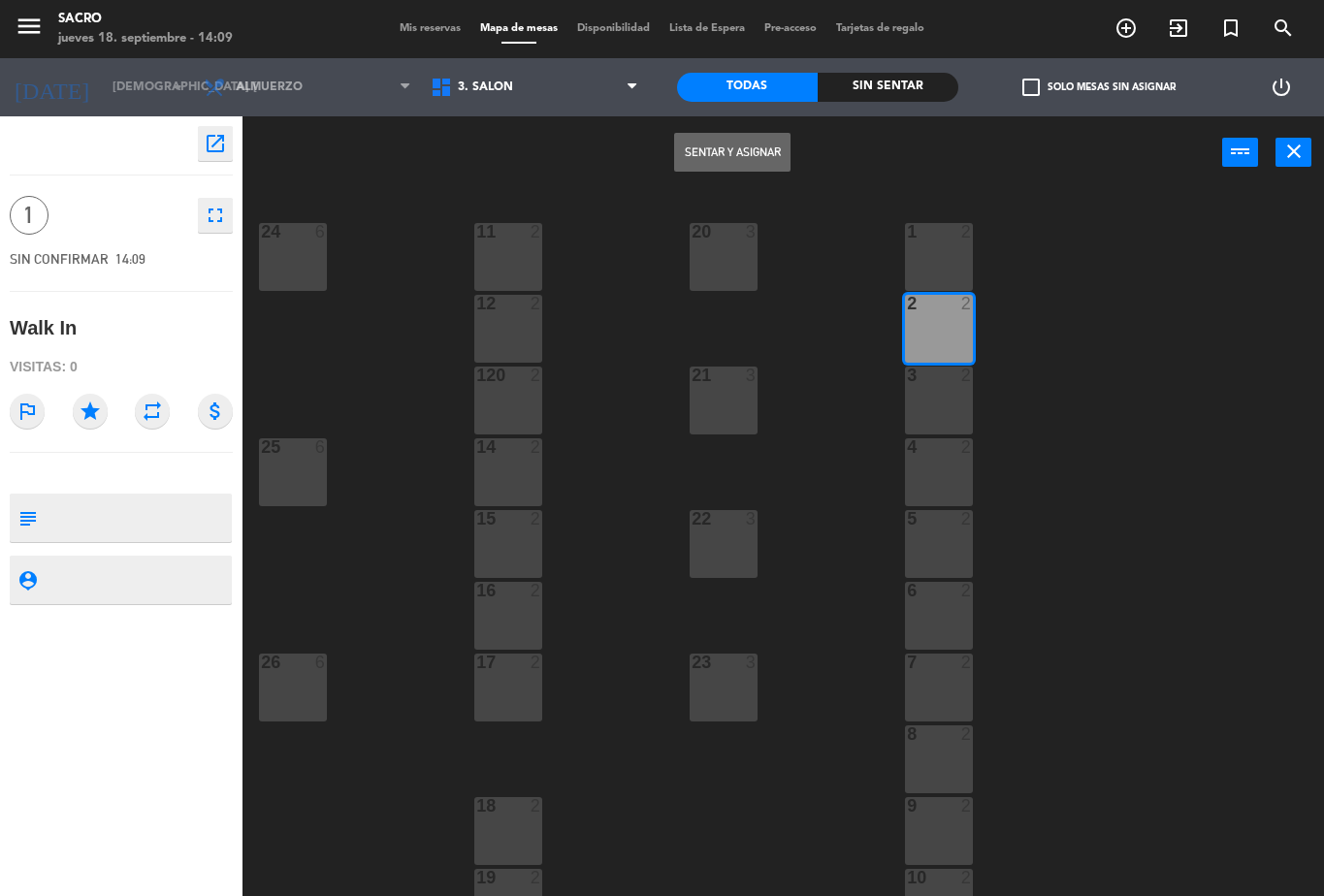
click at [749, 169] on button "Sentar y Asignar" at bounding box center [733, 153] width 117 height 39
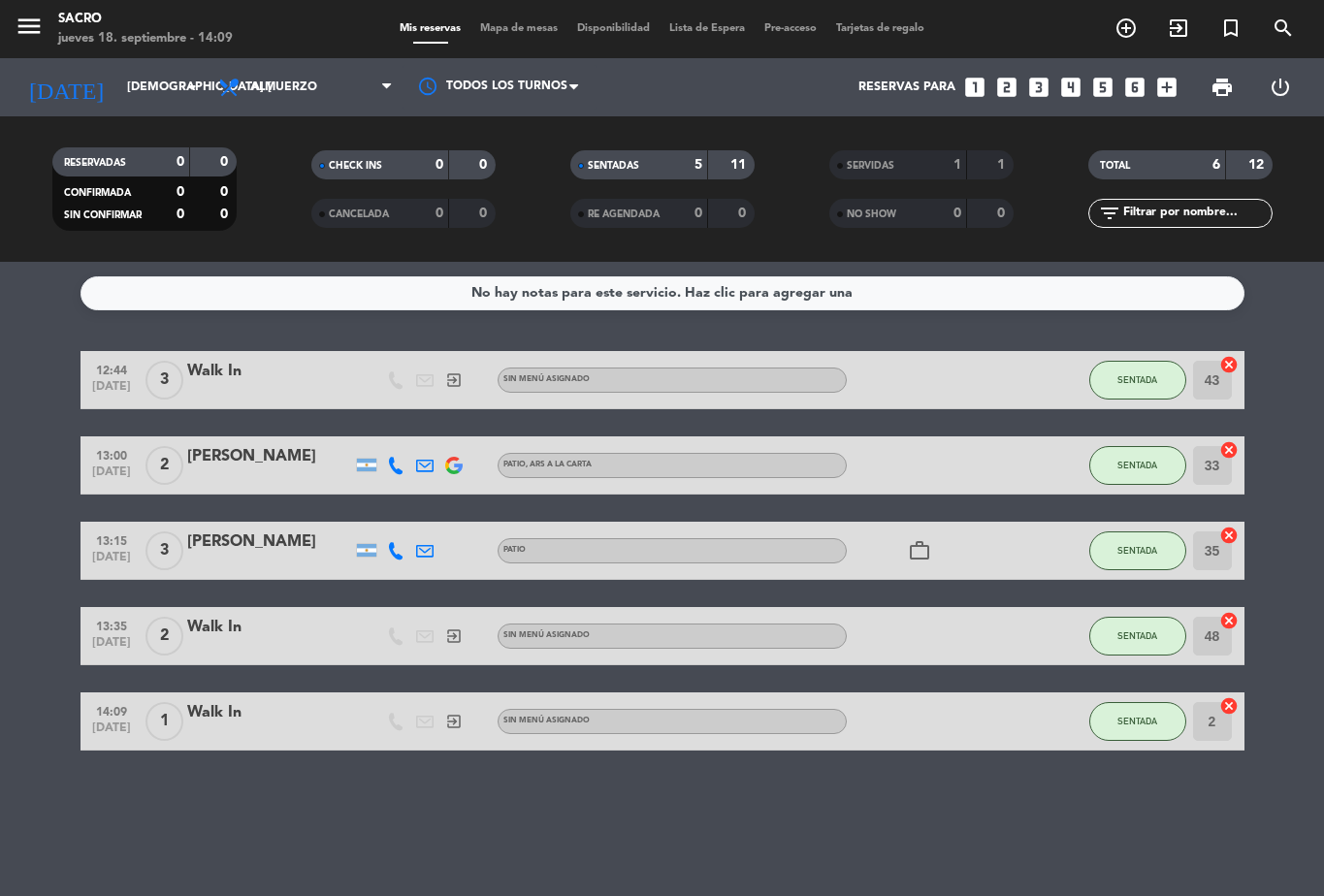
scroll to position [50, 0]
